Goal: Task Accomplishment & Management: Manage account settings

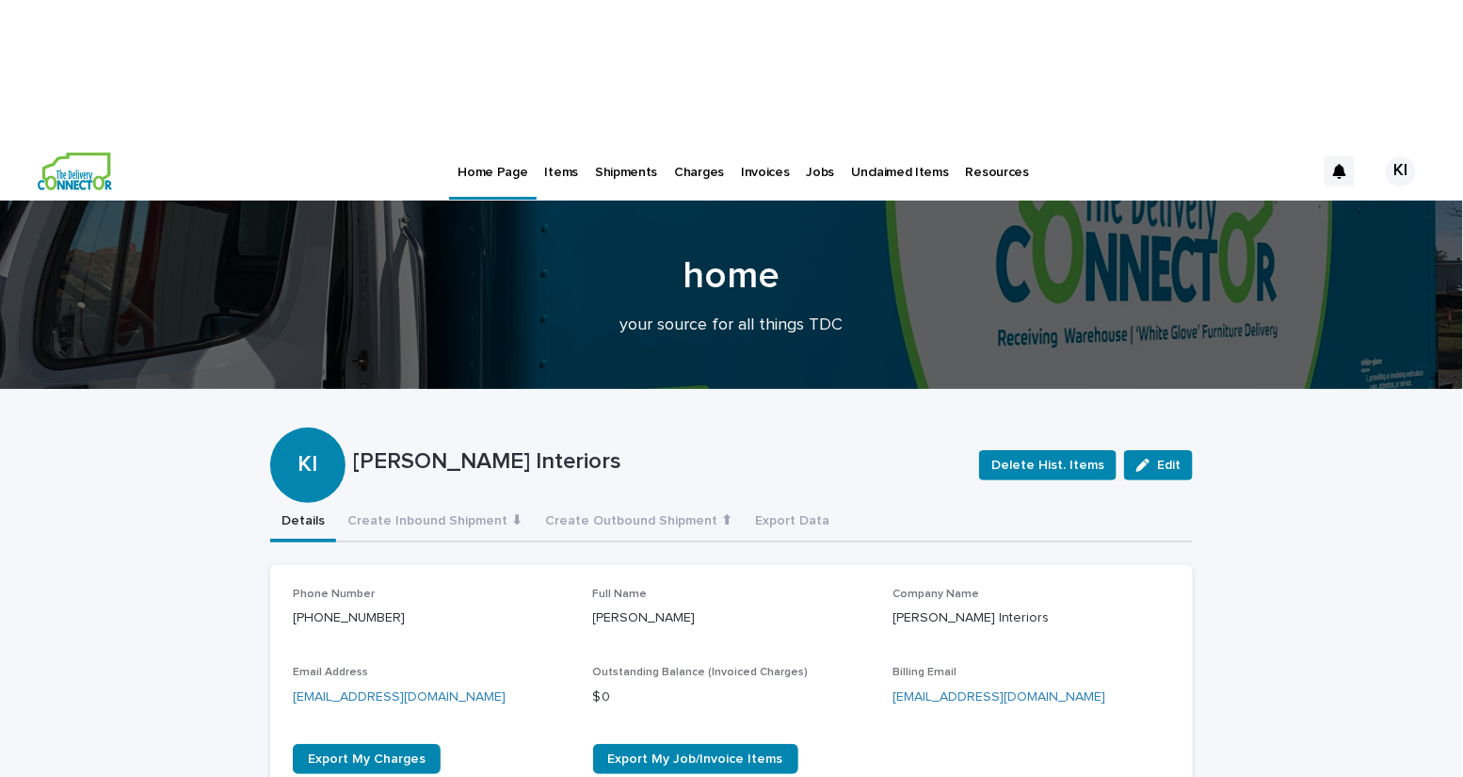
click at [606, 141] on p "Shipments" at bounding box center [626, 161] width 62 height 40
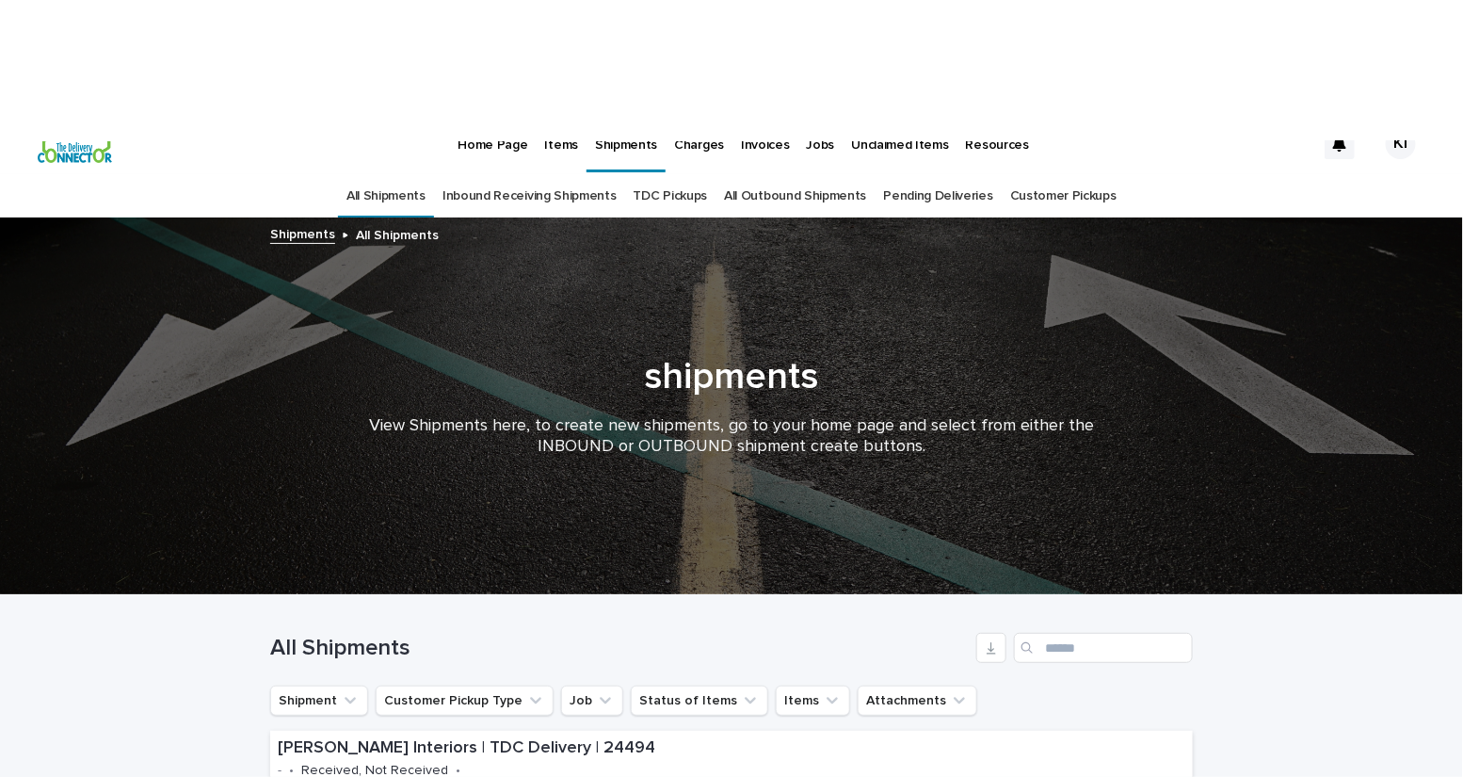
scroll to position [141, 0]
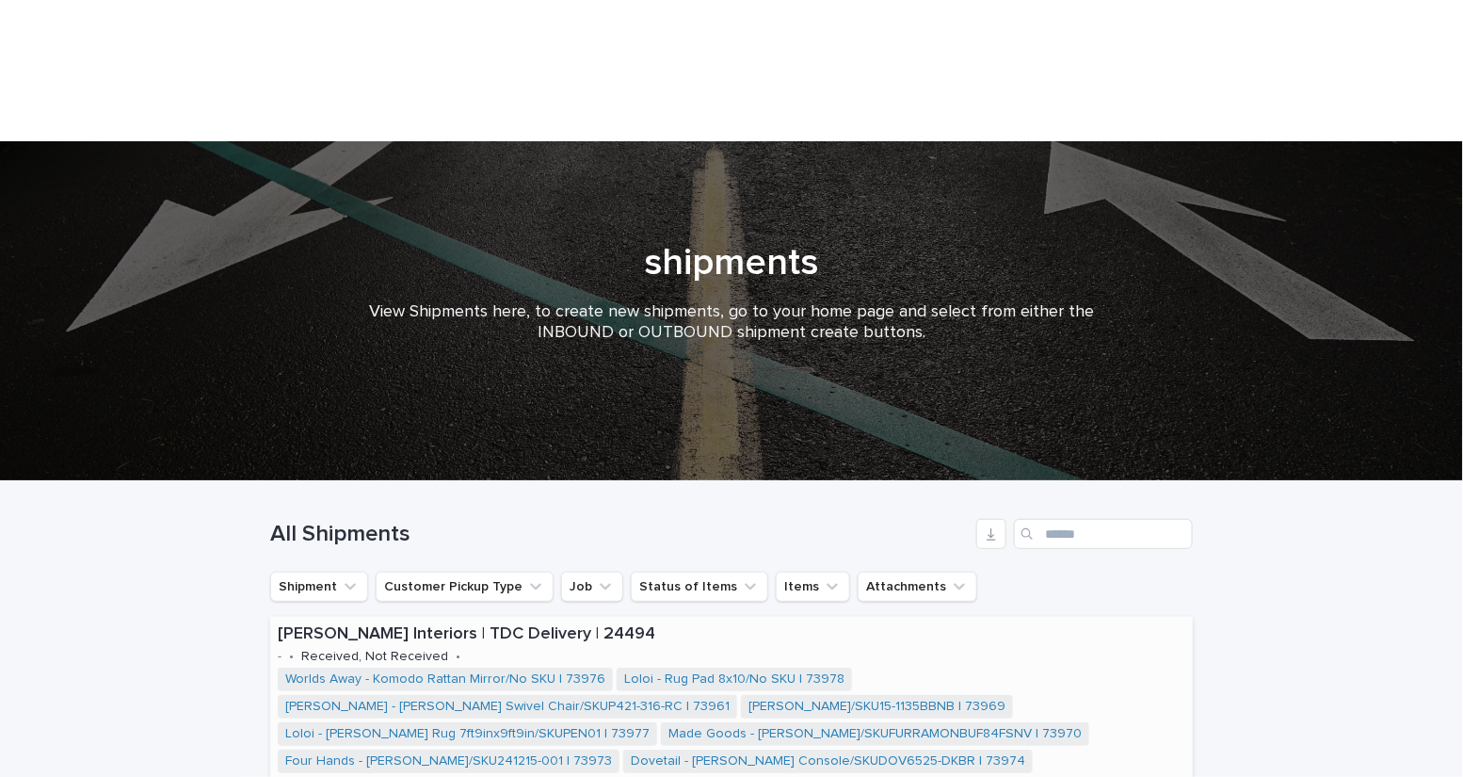
click at [908, 624] on p "[PERSON_NAME] Interiors | TDC Delivery | 24494" at bounding box center [732, 634] width 908 height 21
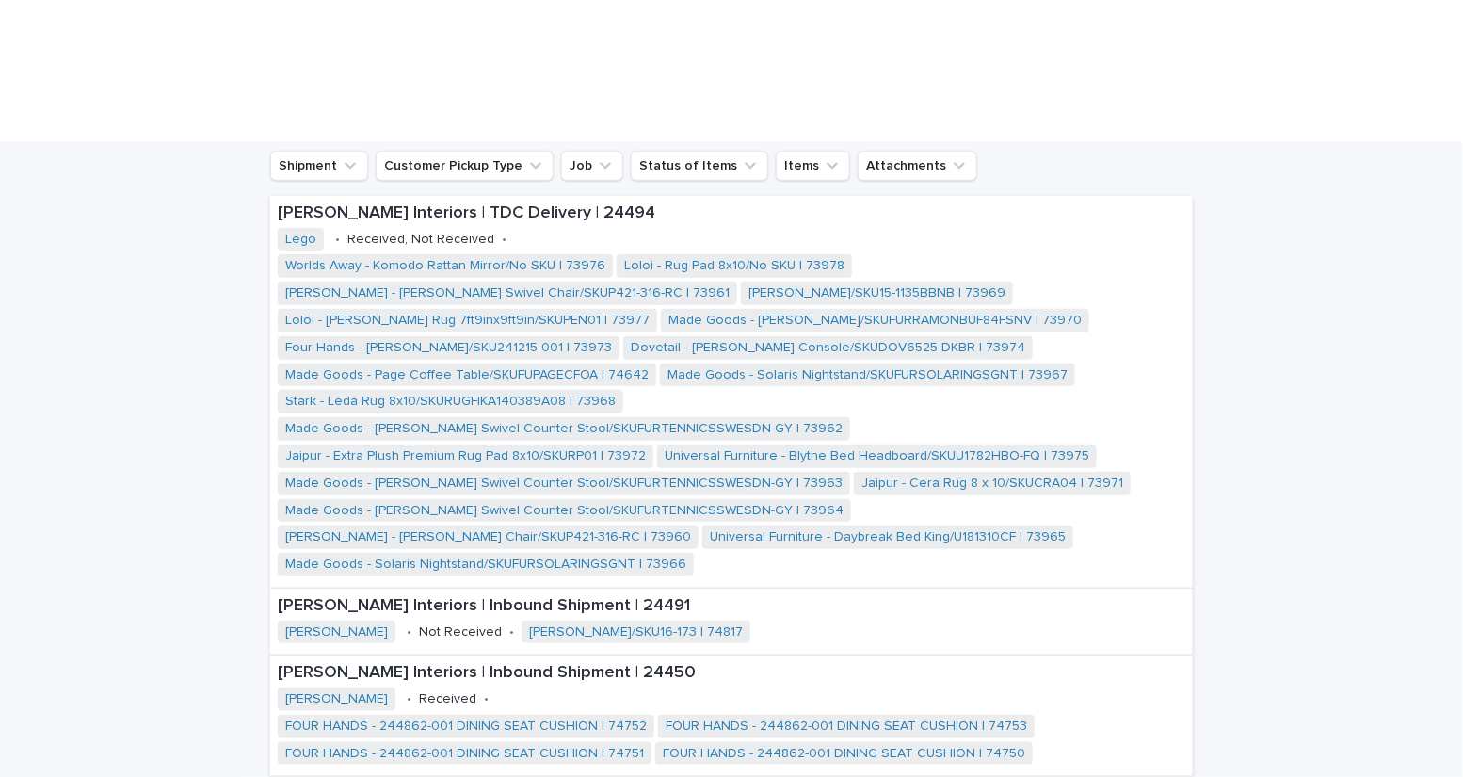
scroll to position [409, 0]
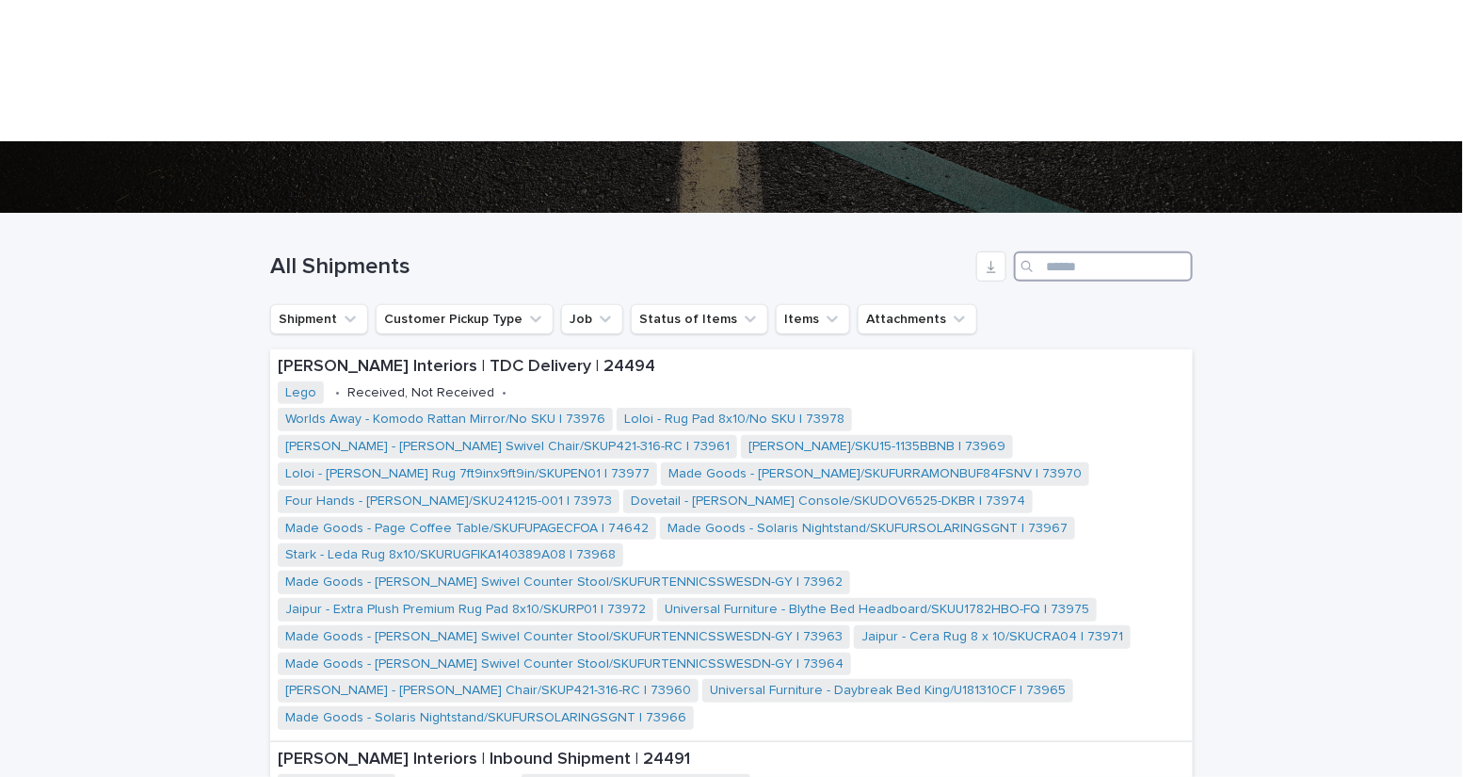
click at [1059, 251] on input "Search" at bounding box center [1103, 266] width 179 height 30
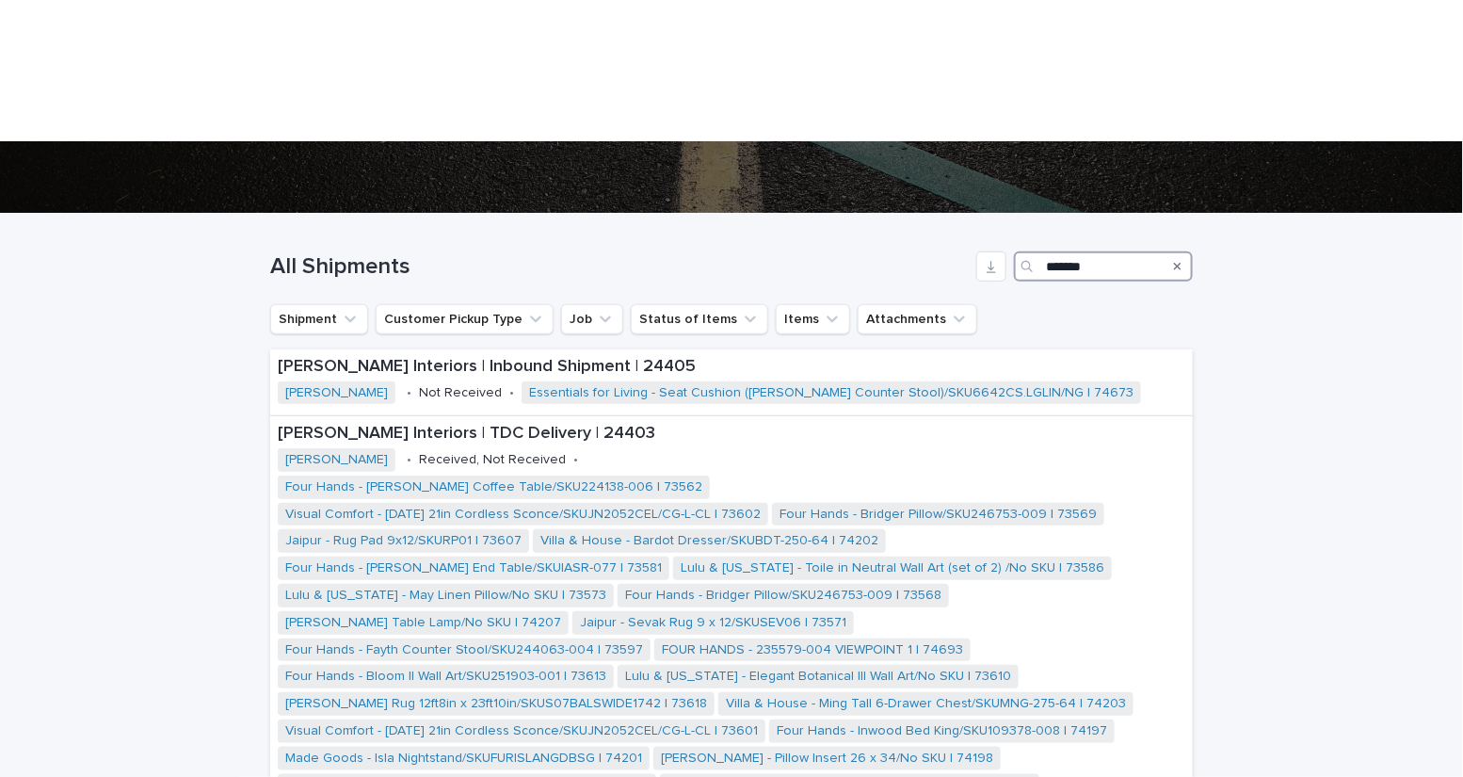
type input "*******"
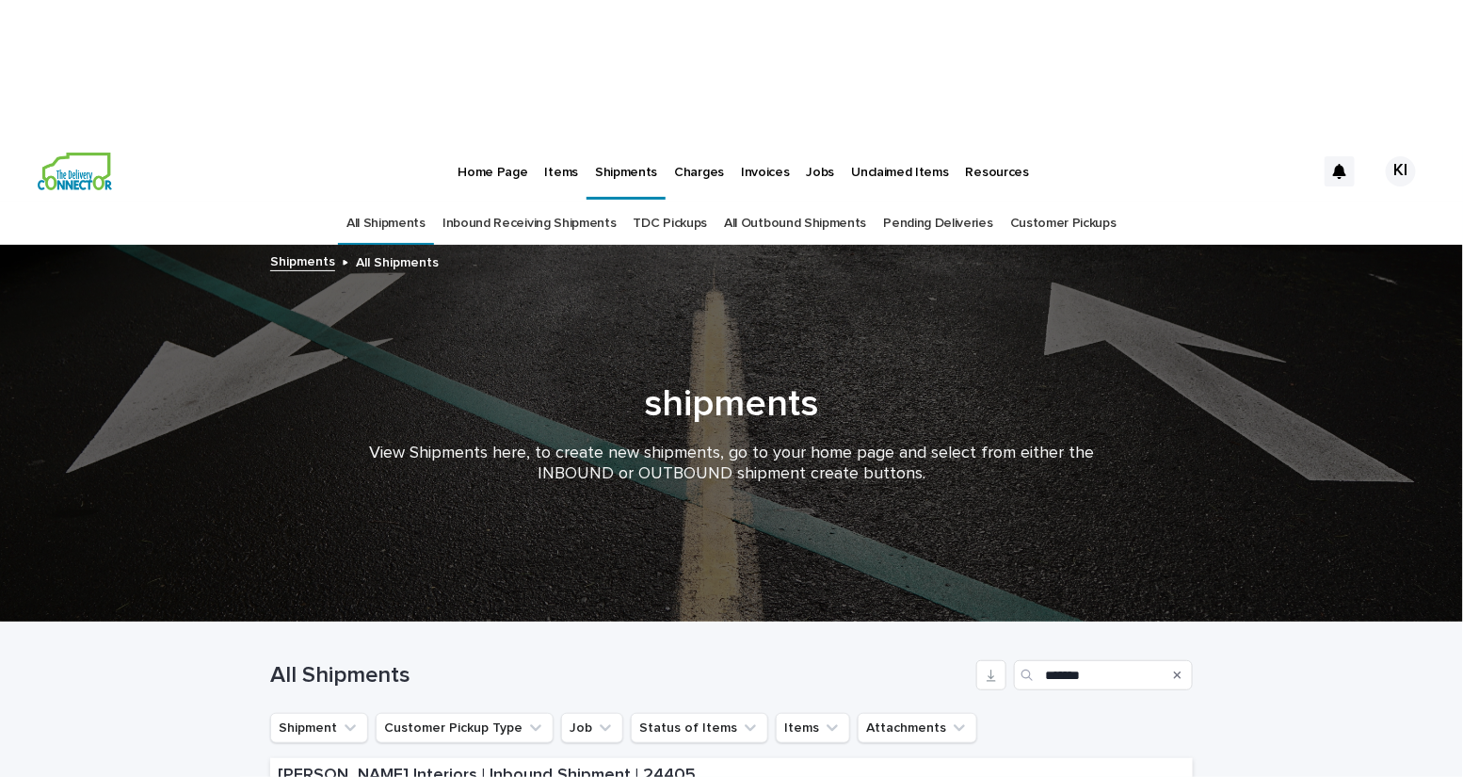
click at [929, 201] on link "Pending Deliveries" at bounding box center [937, 223] width 109 height 44
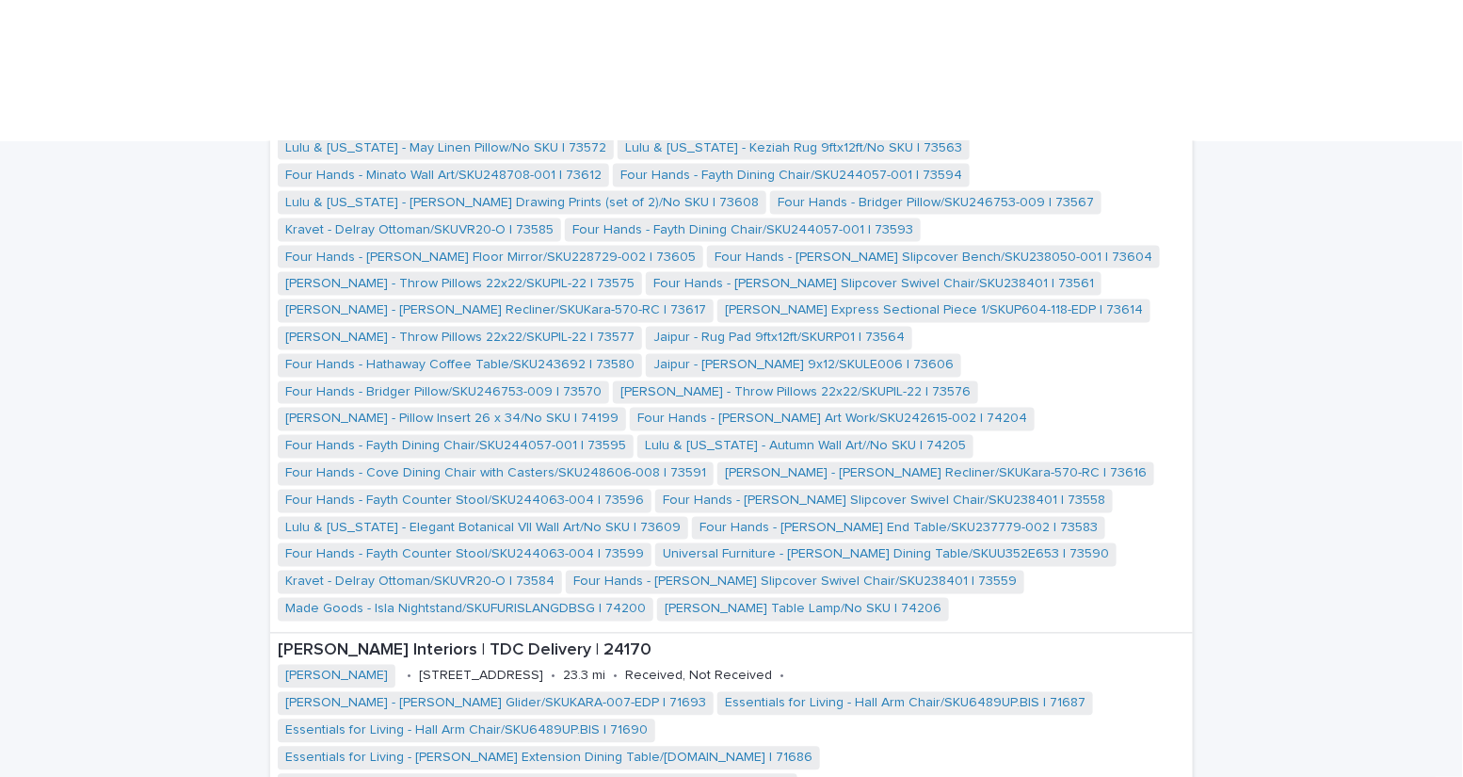
scroll to position [1192, 0]
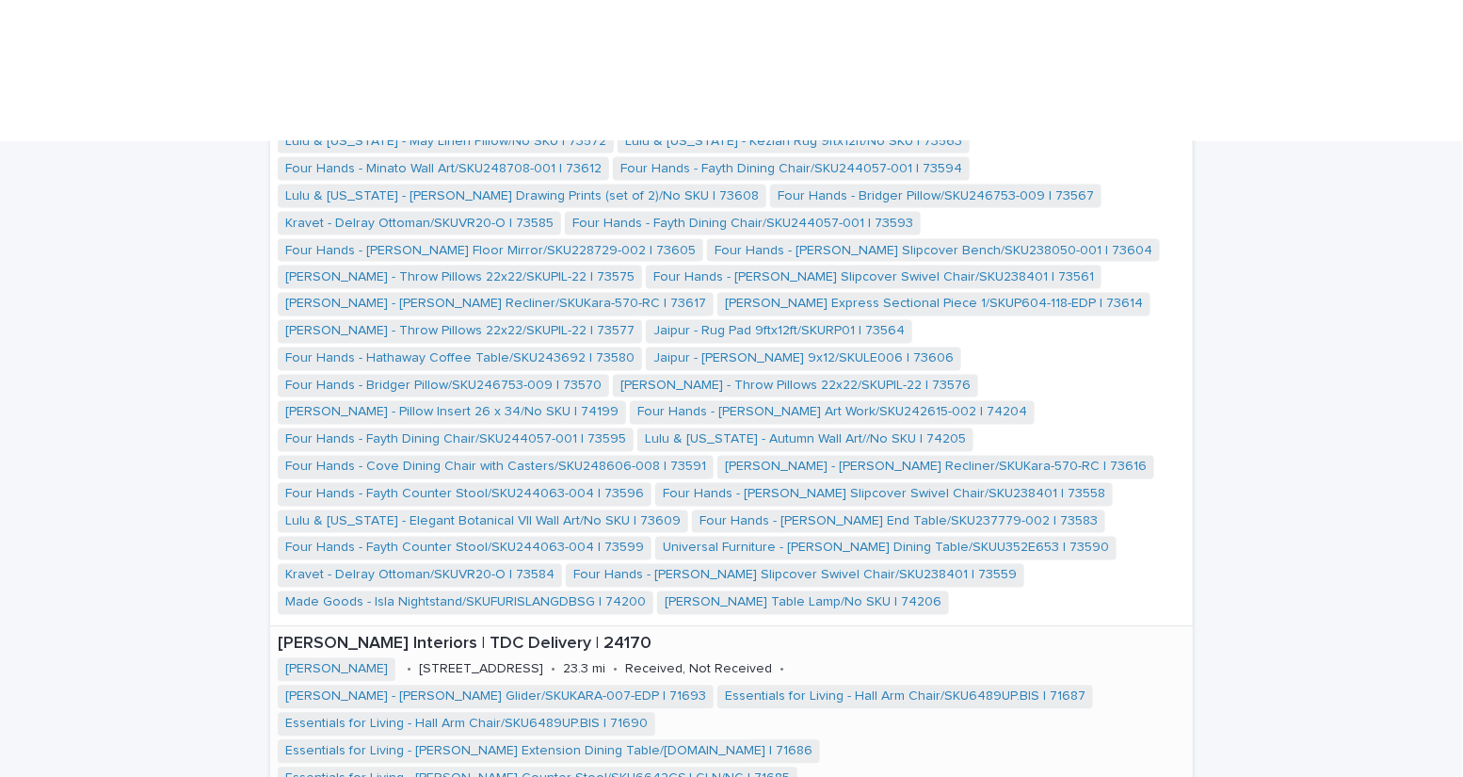
click at [860, 631] on div "[PERSON_NAME] Interiors | TDC Delivery | 24170" at bounding box center [732, 643] width 908 height 24
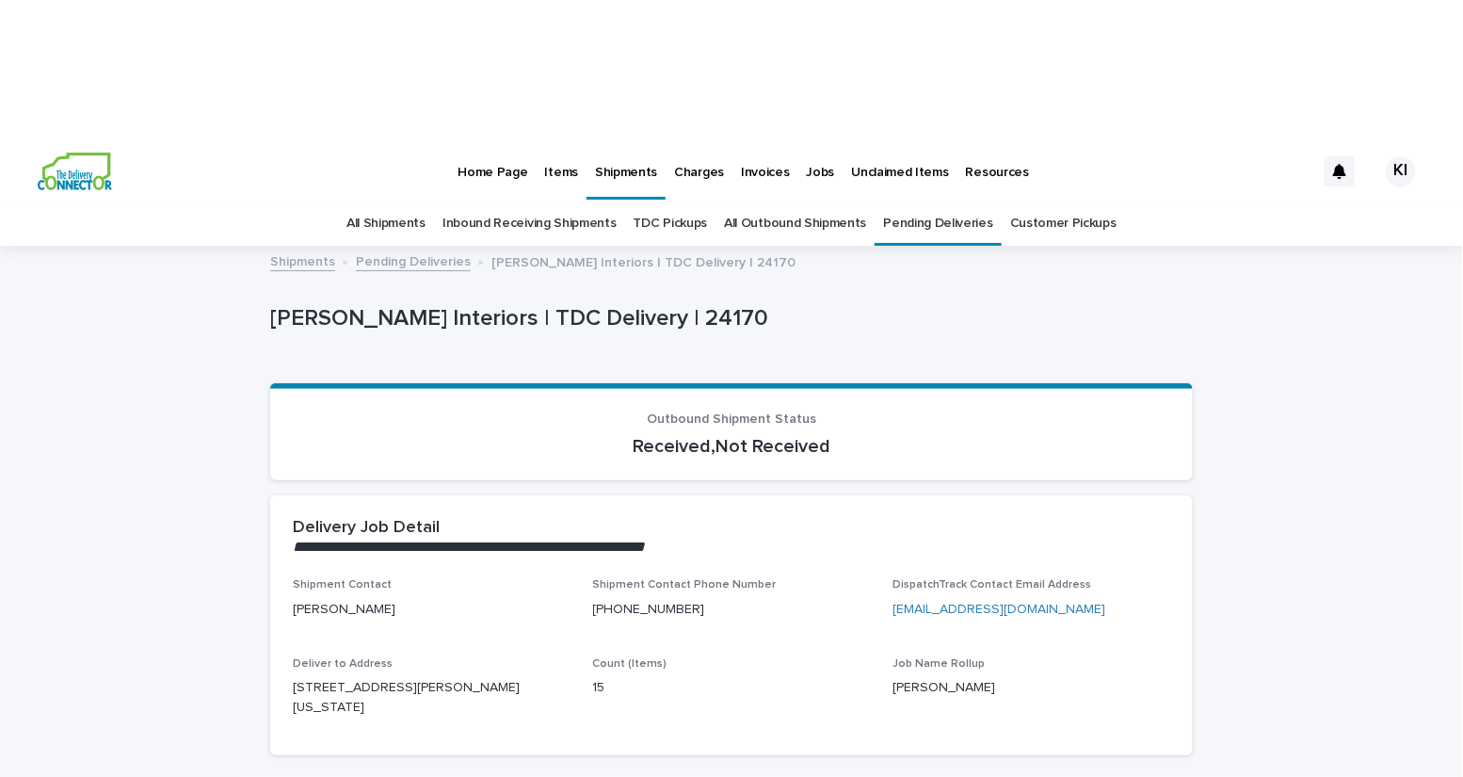
click at [550, 141] on p "Items" at bounding box center [561, 161] width 33 height 40
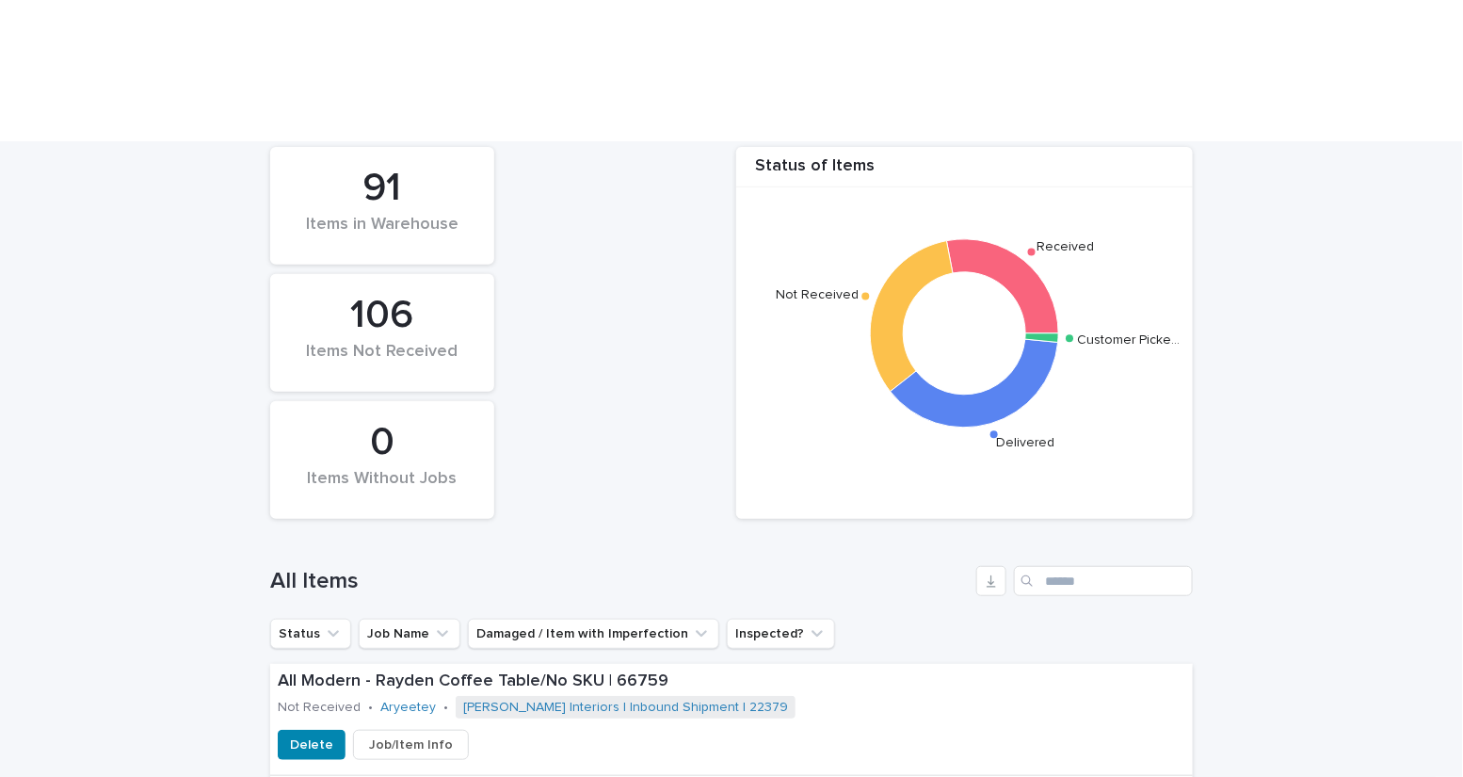
scroll to position [358, 0]
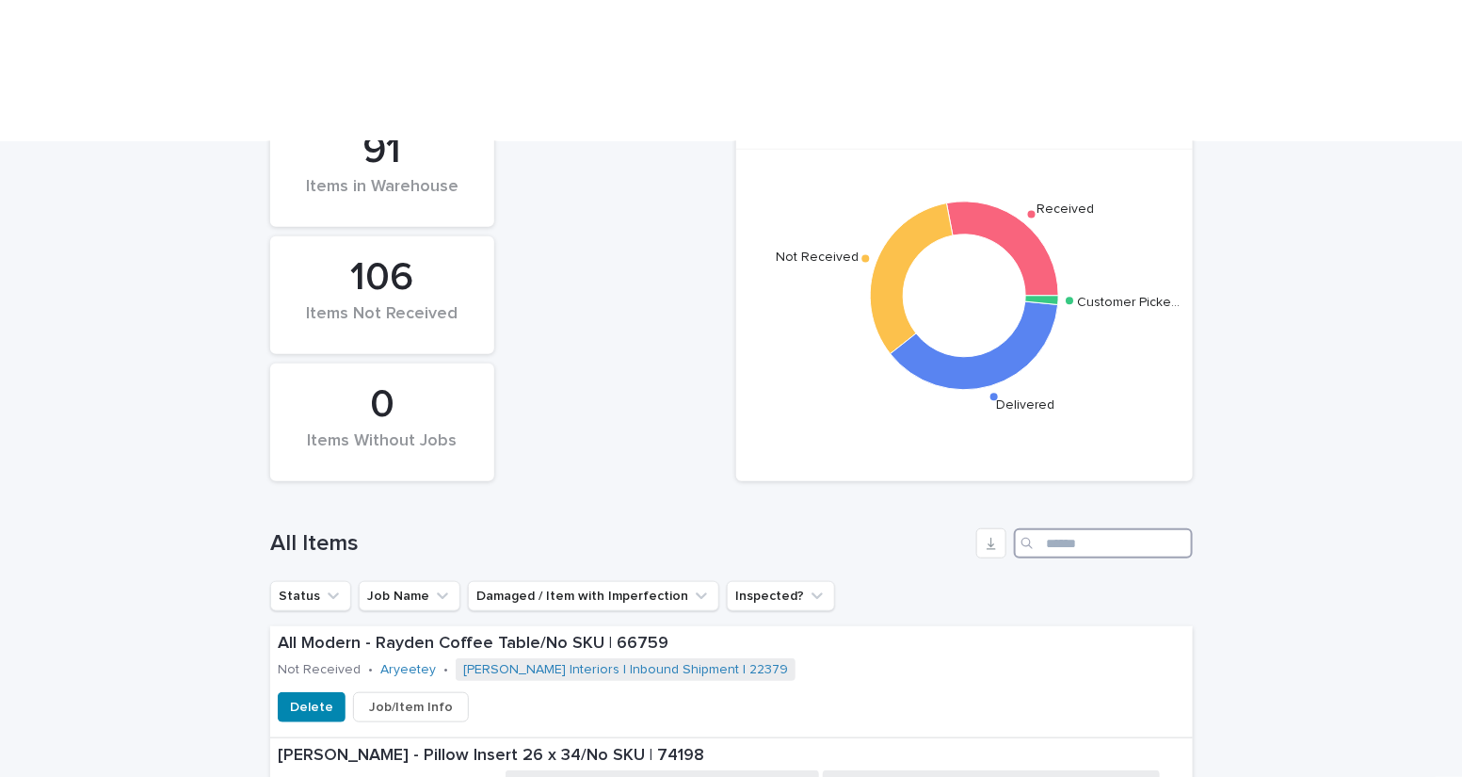
click at [1063, 528] on input "Search" at bounding box center [1103, 543] width 179 height 30
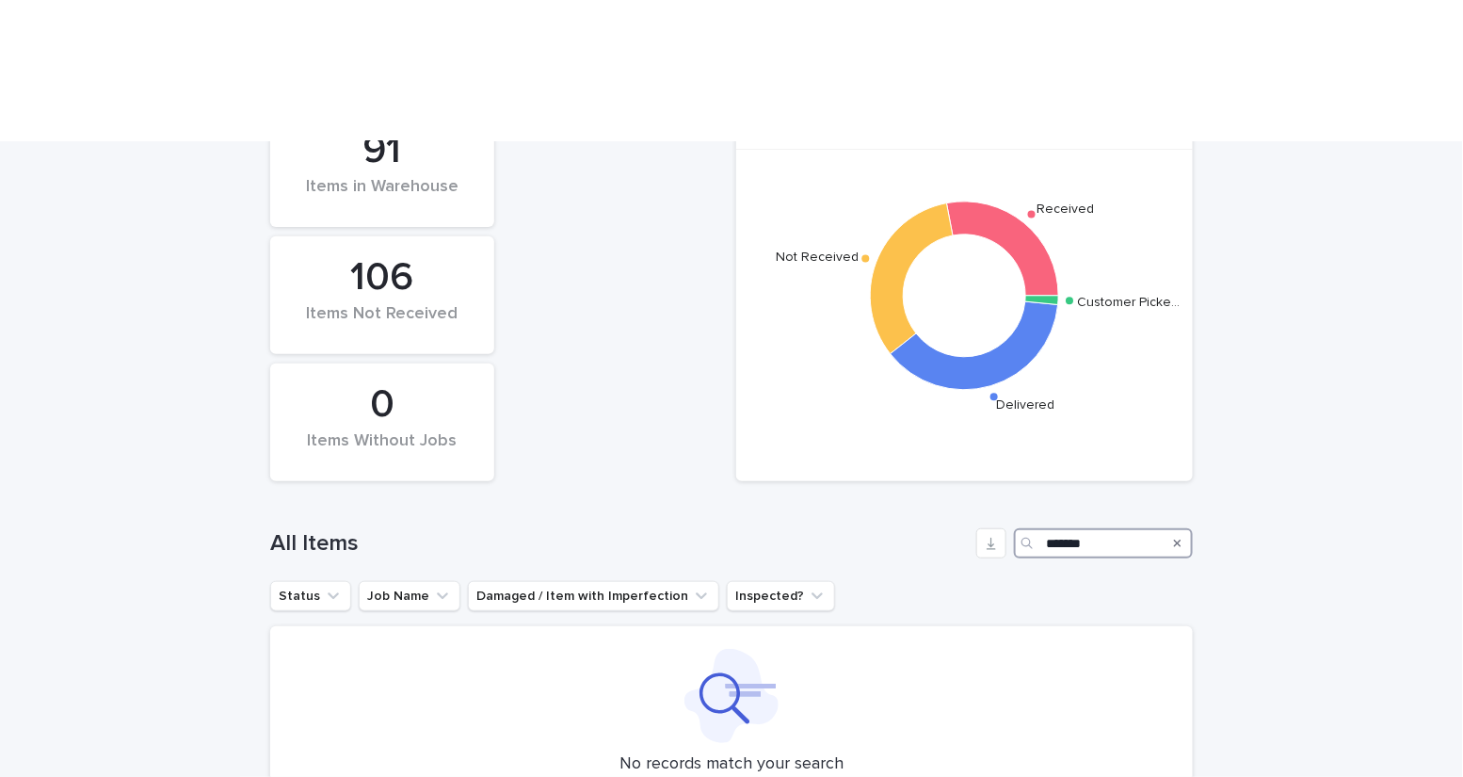
type input "*******"
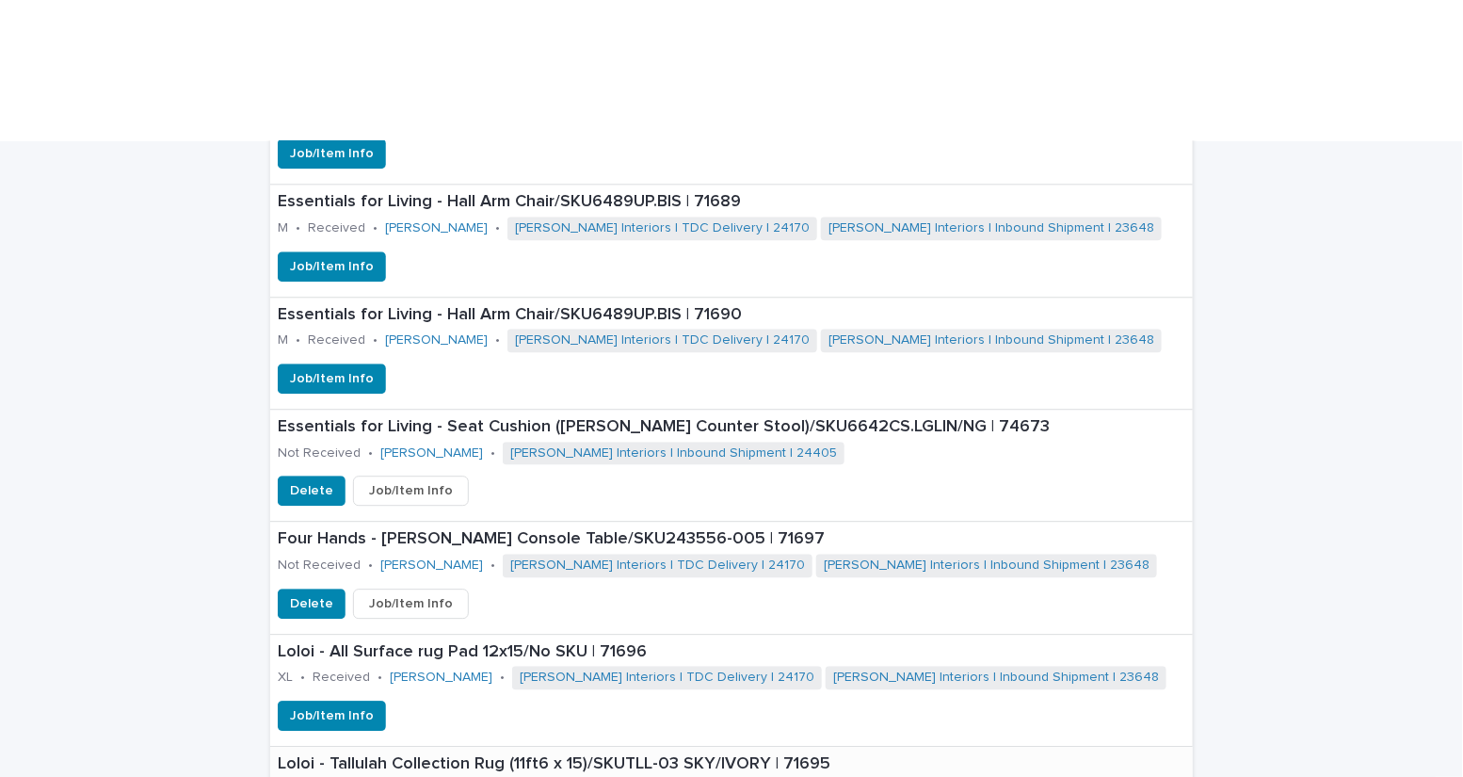
scroll to position [1813, 0]
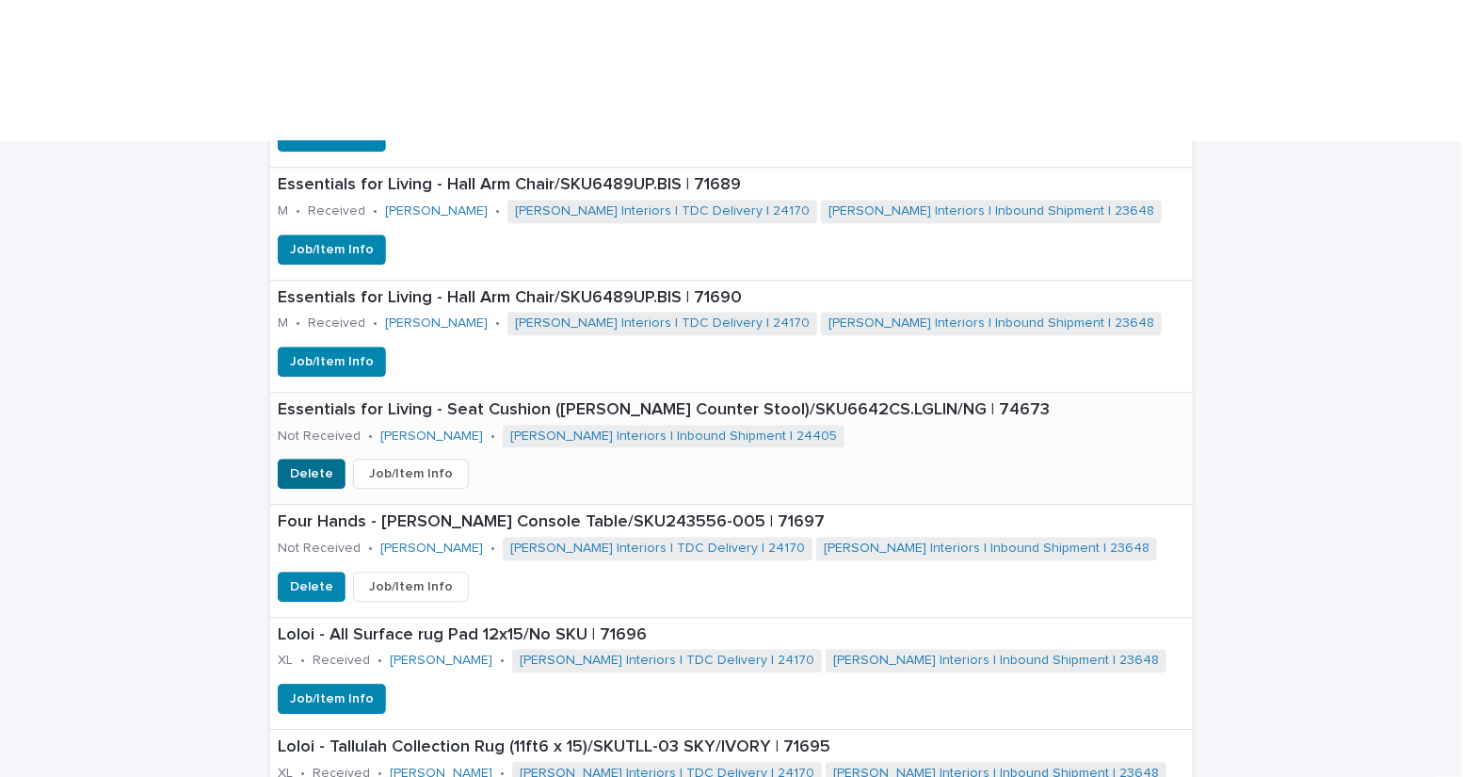
click at [327, 464] on span "Delete" at bounding box center [311, 473] width 43 height 19
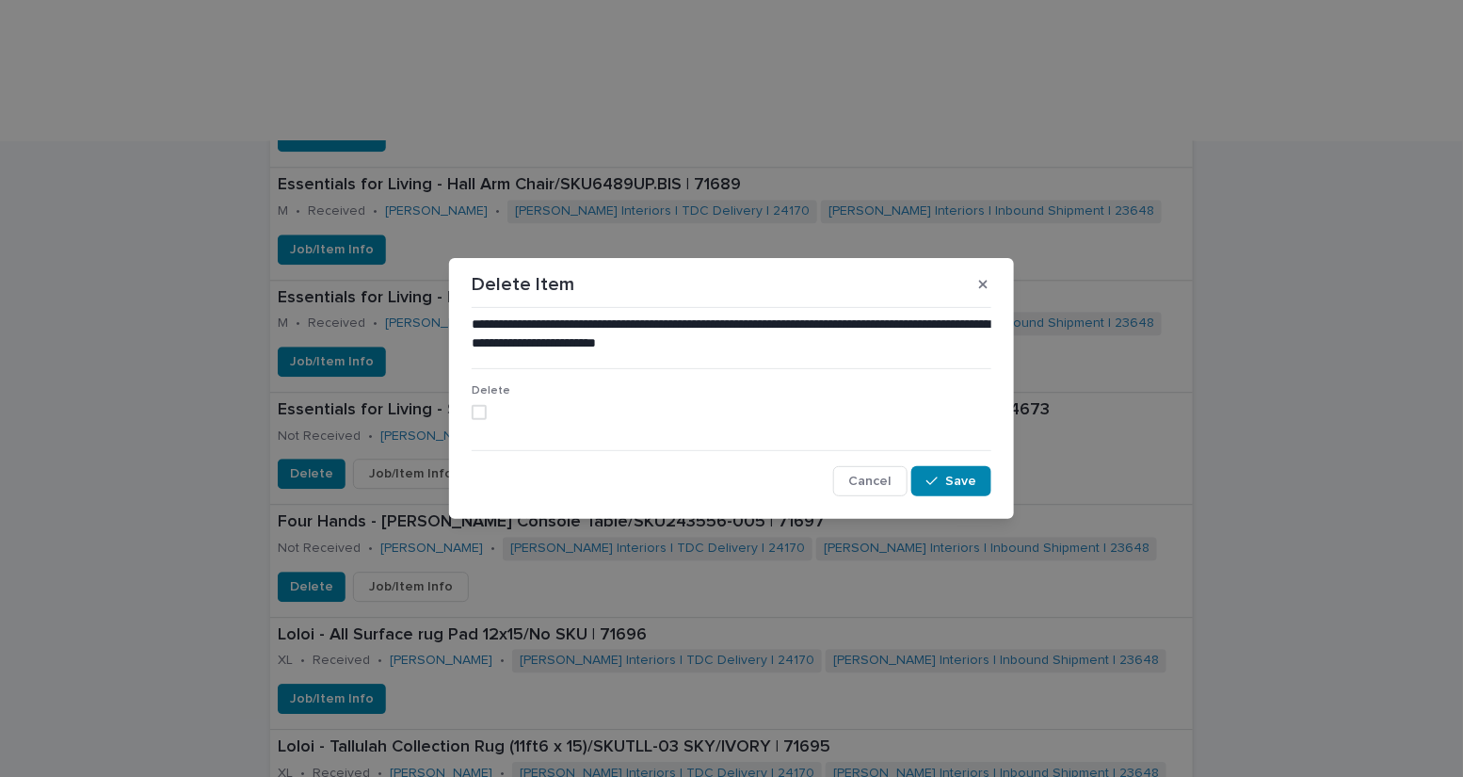
click at [480, 411] on span at bounding box center [479, 412] width 15 height 15
click at [945, 478] on div "button" at bounding box center [935, 480] width 19 height 13
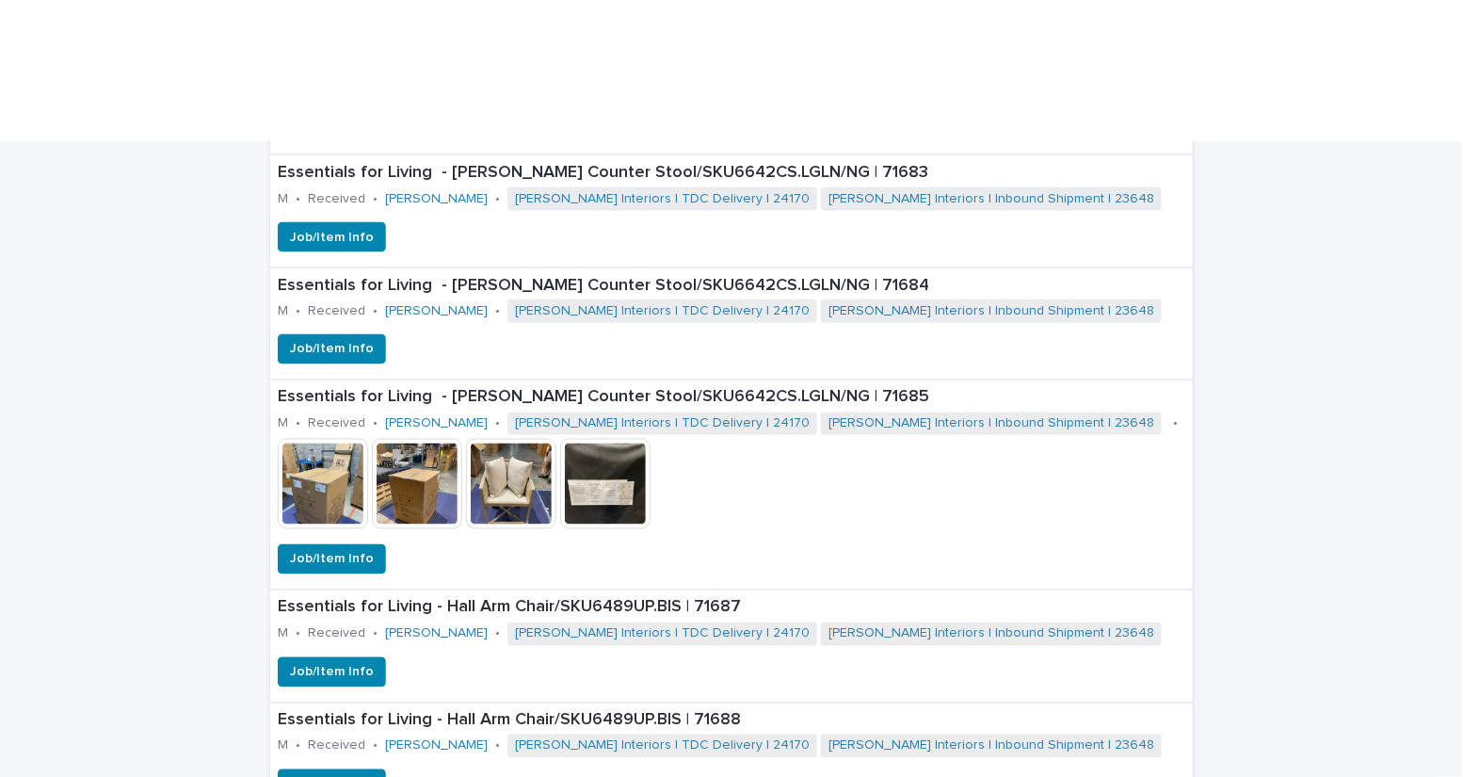
scroll to position [1161, 0]
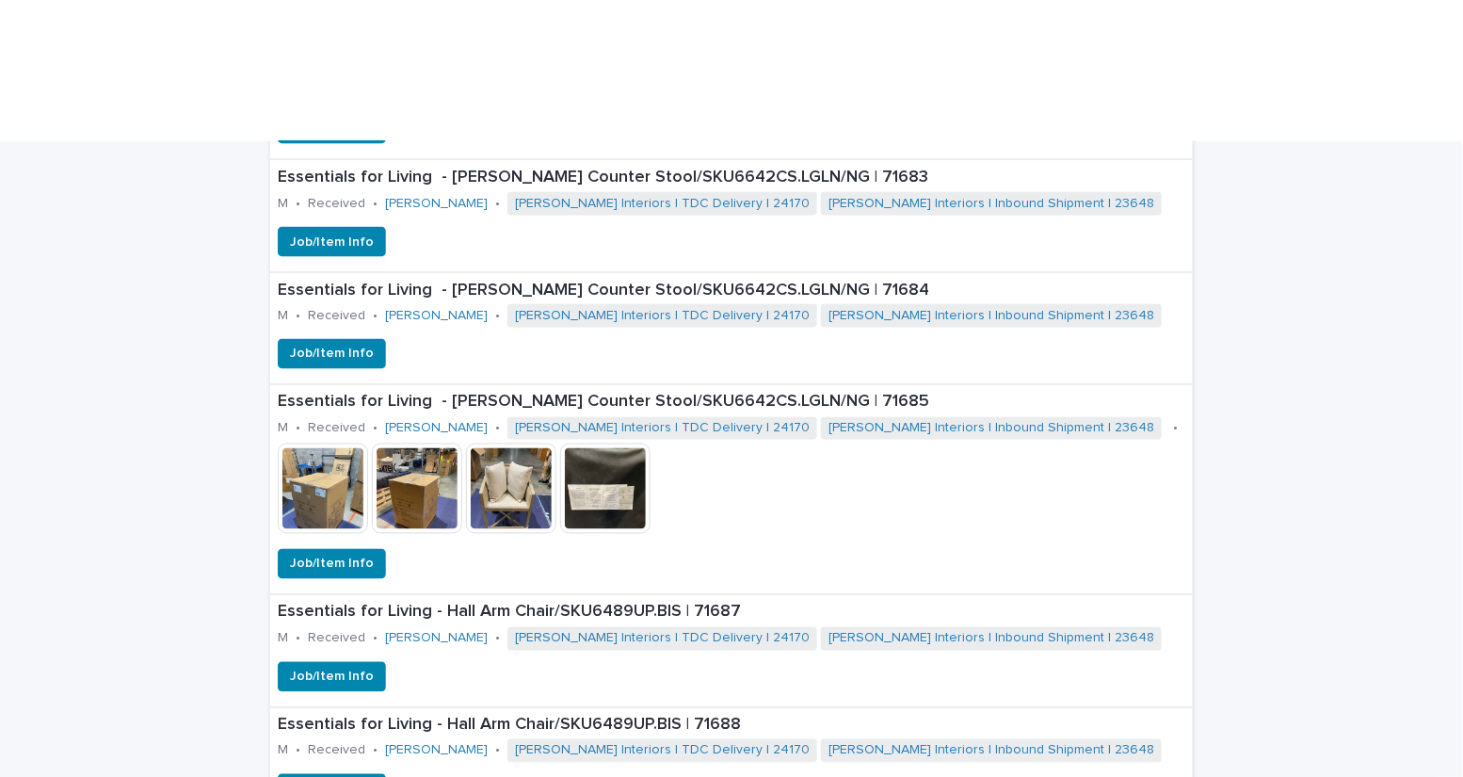
click at [1406, 388] on div "Loading... Saving… Loading... Saving… Status of Items Received Not Received Del…" at bounding box center [731, 518] width 1463 height 2490
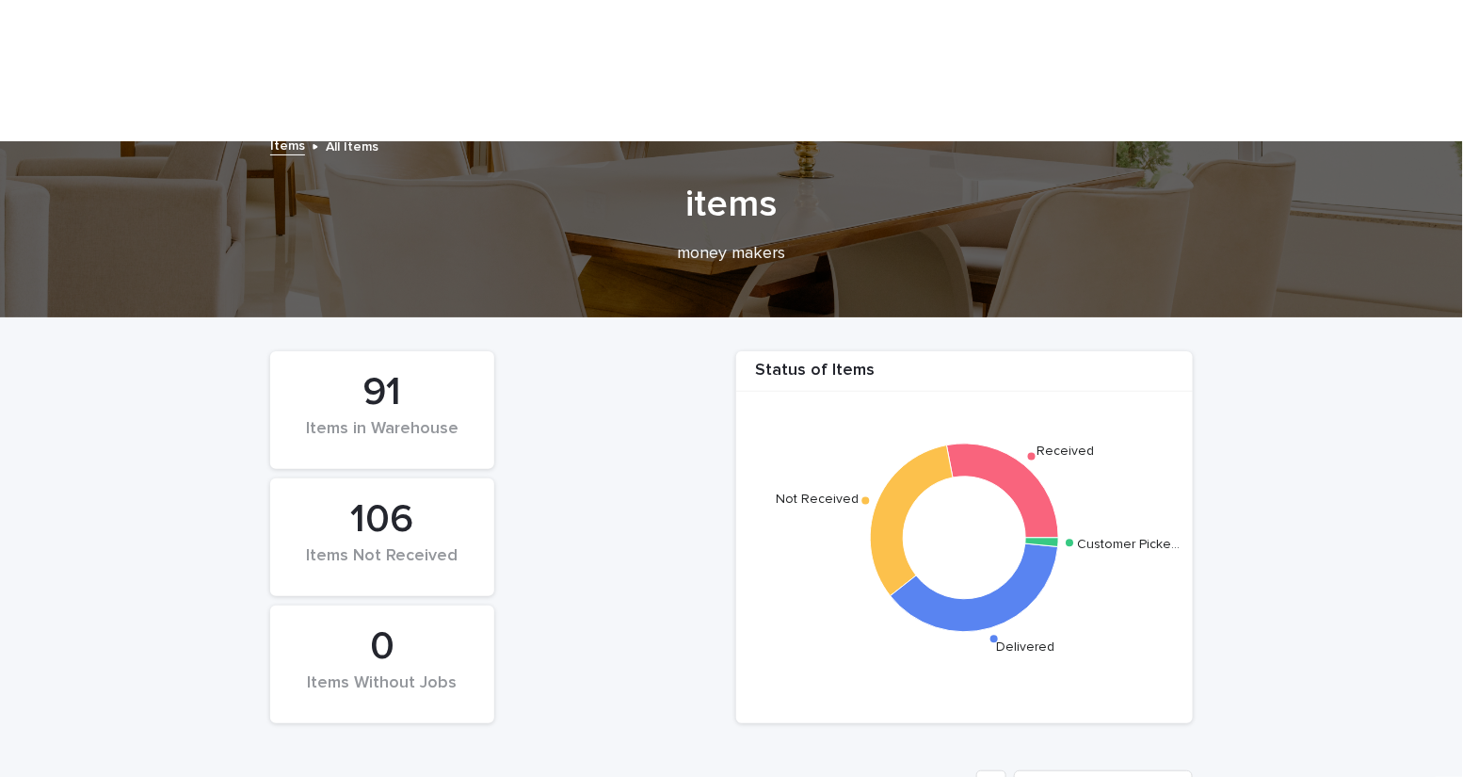
scroll to position [0, 0]
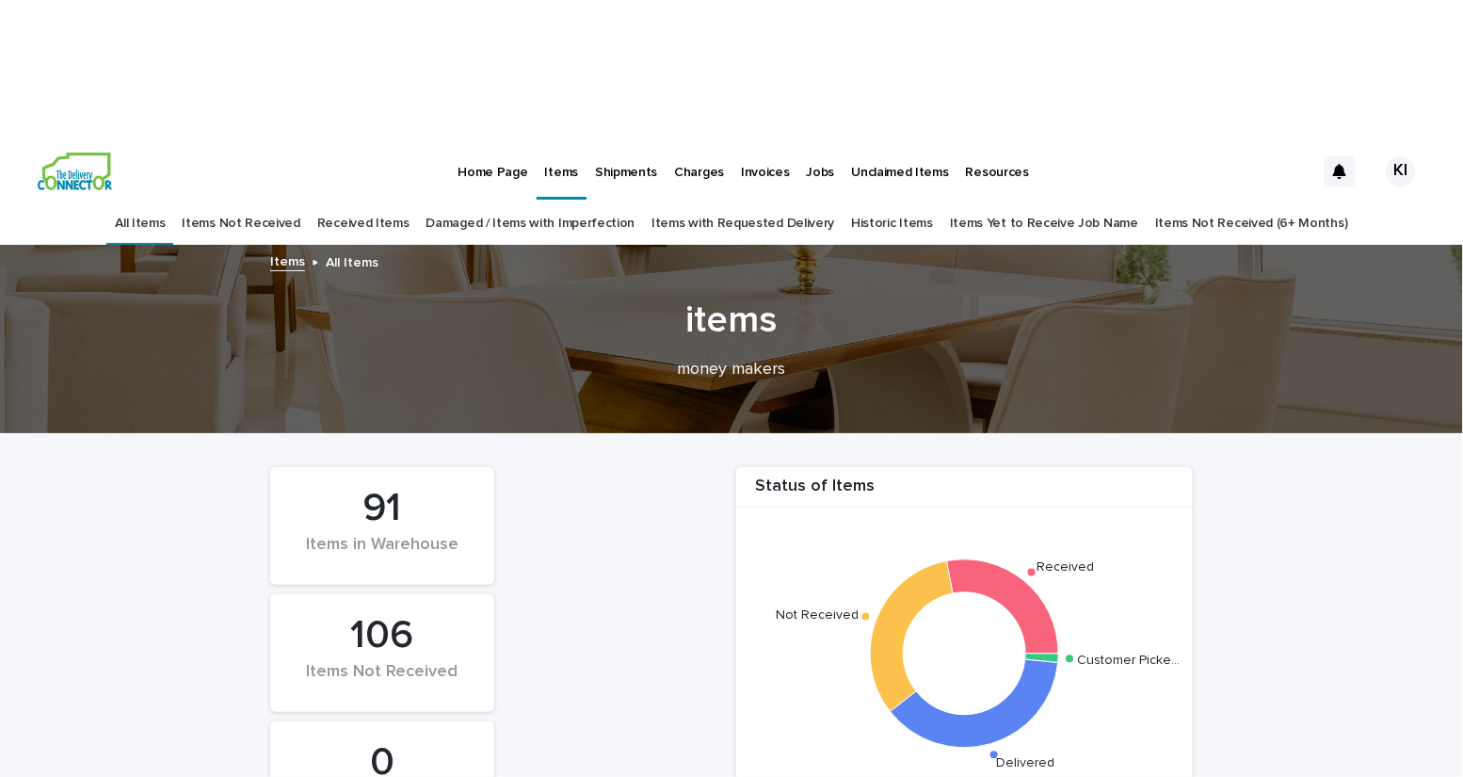
click at [404, 201] on link "Received Items" at bounding box center [363, 223] width 92 height 44
